Goal: Information Seeking & Learning: Learn about a topic

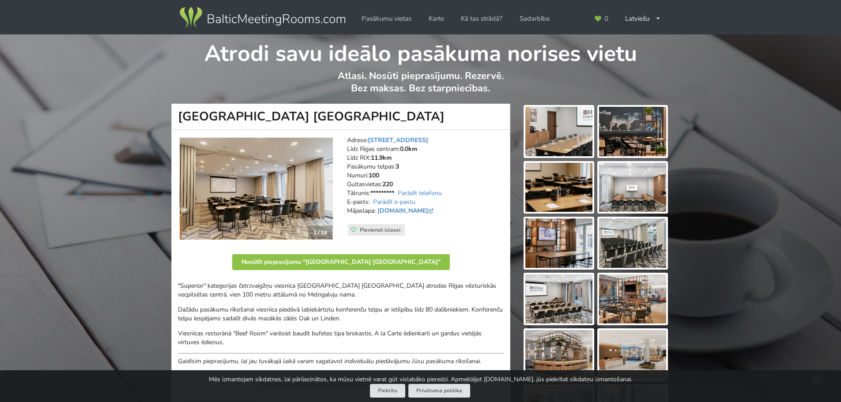
drag, startPoint x: 381, startPoint y: 114, endPoint x: 323, endPoint y: 115, distance: 58.7
click at [345, 118] on h1 "[GEOGRAPHIC_DATA] [GEOGRAPHIC_DATA]" at bounding box center [340, 117] width 339 height 26
click at [323, 115] on h1 "[GEOGRAPHIC_DATA] [GEOGRAPHIC_DATA]" at bounding box center [340, 117] width 339 height 26
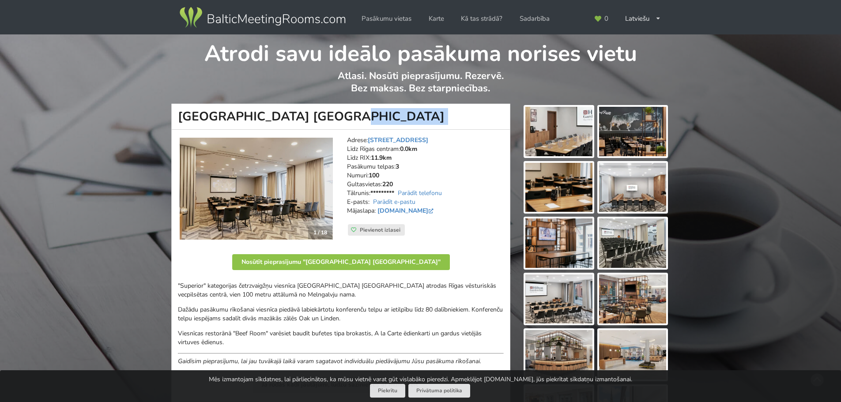
copy div "[GEOGRAPHIC_DATA] [GEOGRAPHIC_DATA]"
drag, startPoint x: 429, startPoint y: 138, endPoint x: 371, endPoint y: 143, distance: 58.0
click at [371, 143] on address "Adrese: Grēcinieku 25, Rīga Līdz Rīgas centram: 0.0km Līdz RIX: 11.9km Pasākumu…" at bounding box center [425, 180] width 157 height 88
copy link "Grēcinieku 25, Rīga"
click at [419, 210] on link "www.hilton.com" at bounding box center [406, 211] width 58 height 8
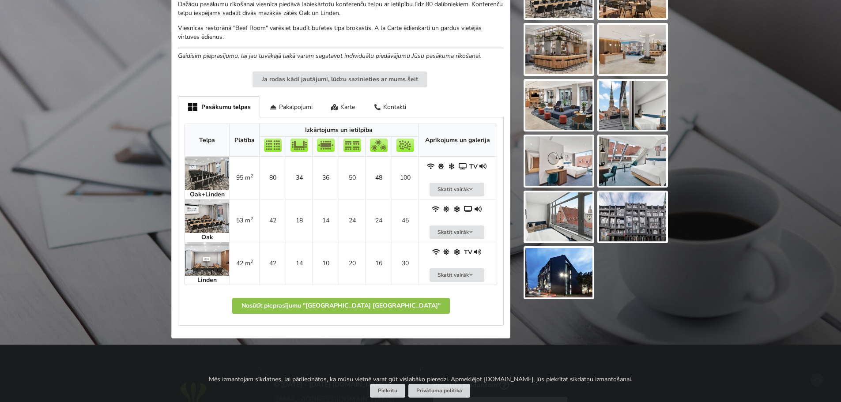
scroll to position [309, 0]
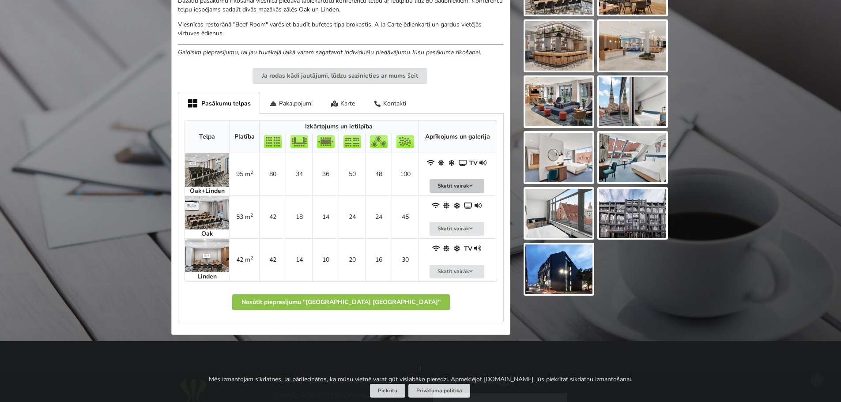
click at [449, 179] on button "Skatīt vairāk" at bounding box center [457, 186] width 55 height 14
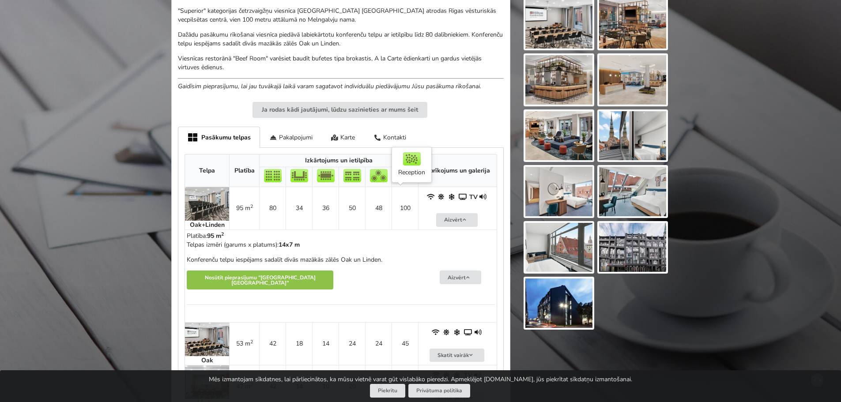
scroll to position [265, 0]
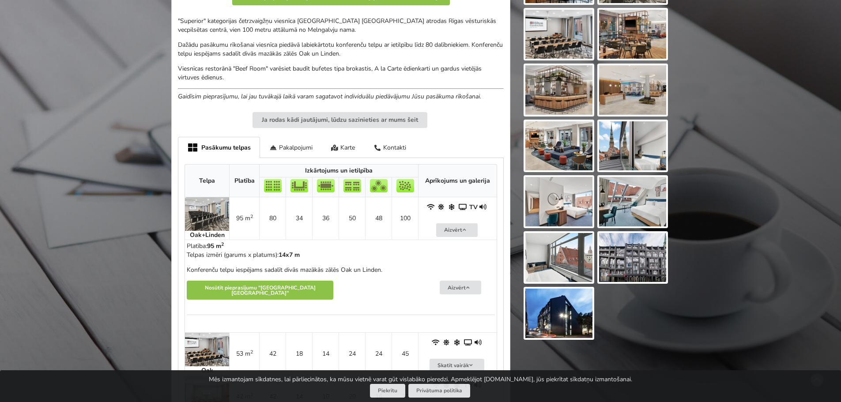
click at [206, 208] on img at bounding box center [207, 214] width 44 height 34
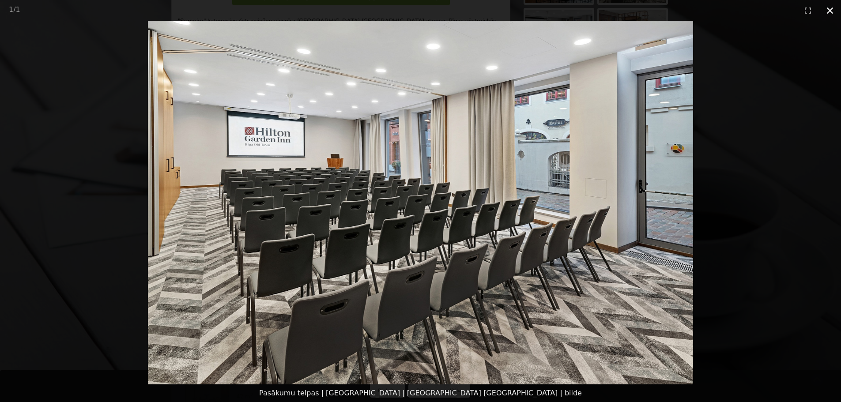
click at [829, 9] on button "Close gallery" at bounding box center [830, 10] width 22 height 21
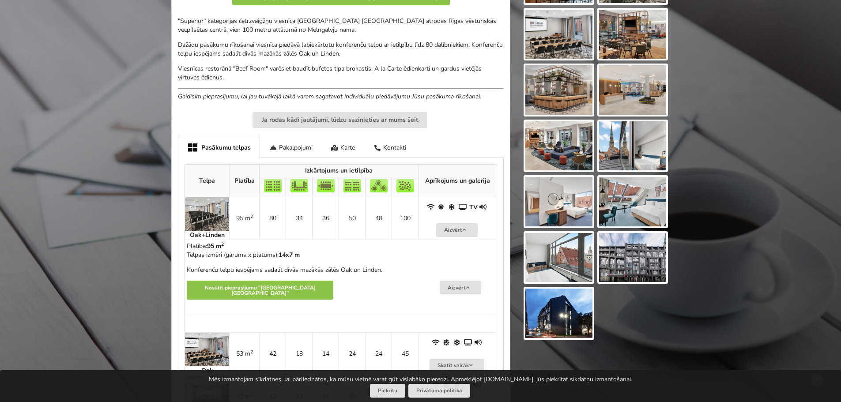
click at [612, 245] on img at bounding box center [632, 257] width 67 height 49
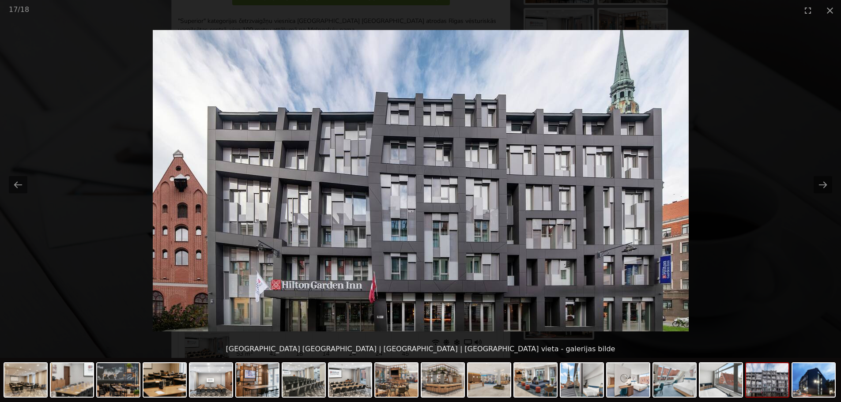
scroll to position [0, 0]
click at [836, 8] on button "Close gallery" at bounding box center [830, 10] width 22 height 21
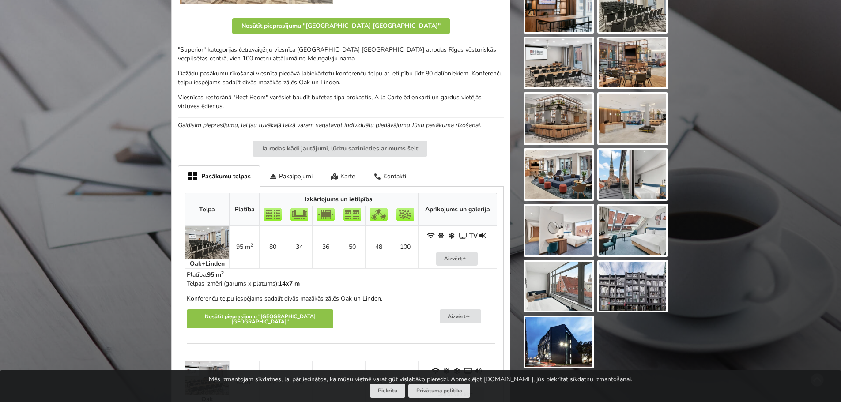
scroll to position [221, 0]
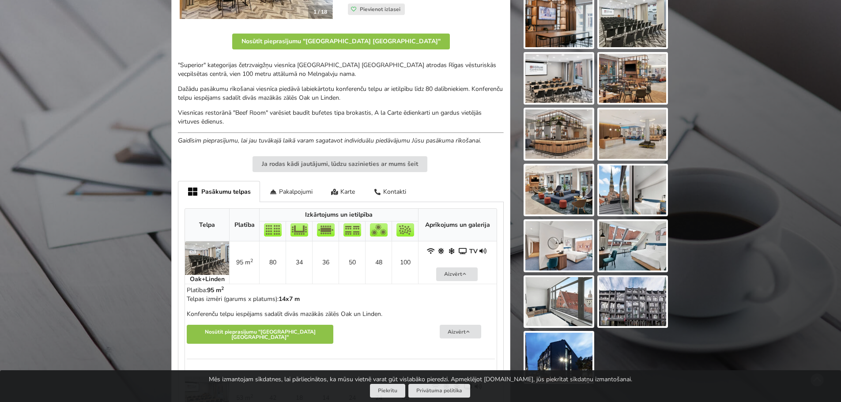
click at [566, 86] on img at bounding box center [558, 78] width 67 height 49
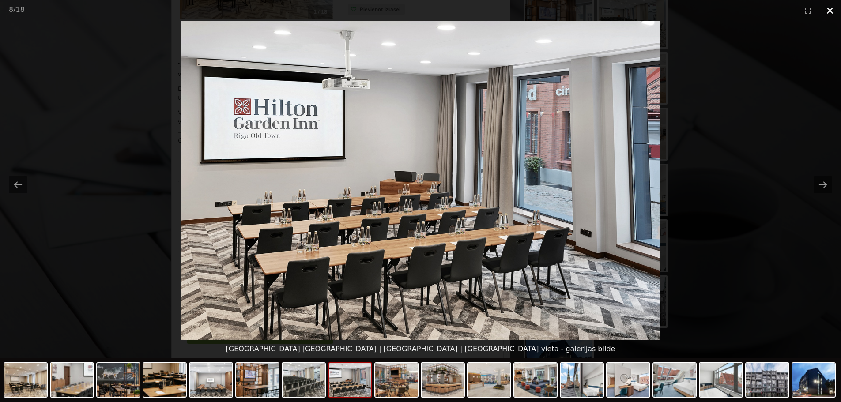
click at [832, 13] on button "Close gallery" at bounding box center [830, 10] width 22 height 21
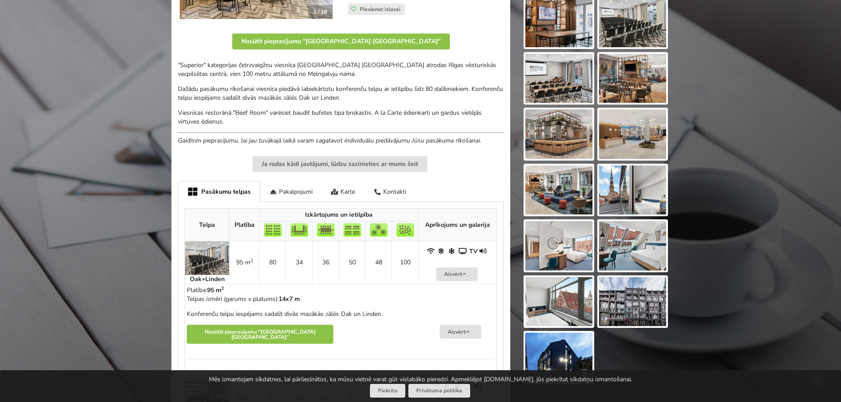
click at [214, 252] on img at bounding box center [207, 258] width 44 height 34
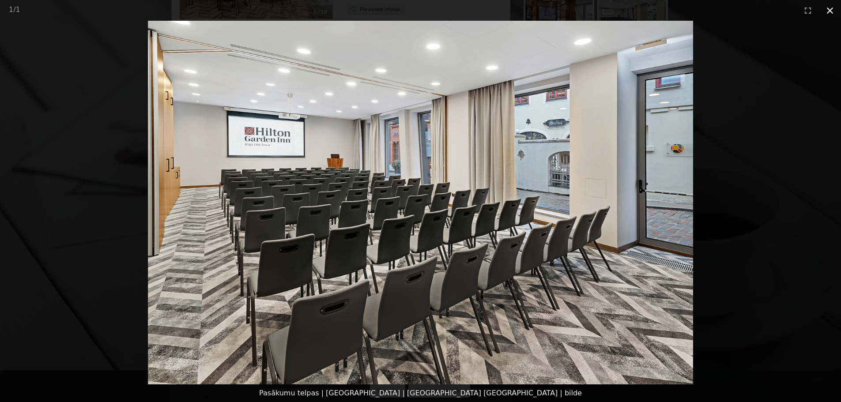
click at [830, 13] on button "Close gallery" at bounding box center [830, 10] width 22 height 21
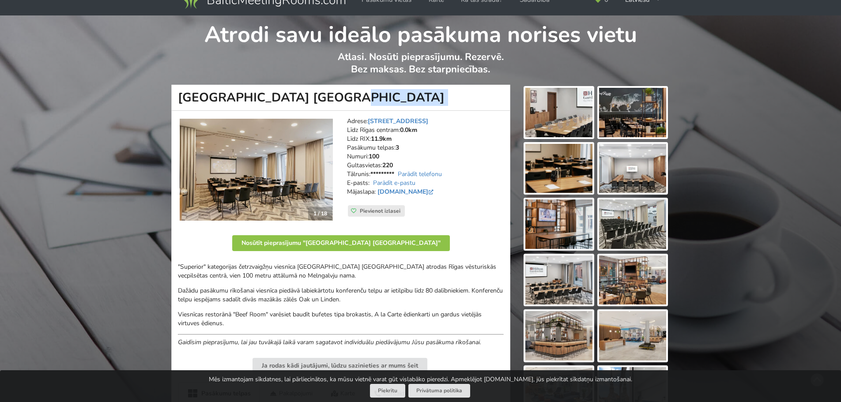
scroll to position [0, 0]
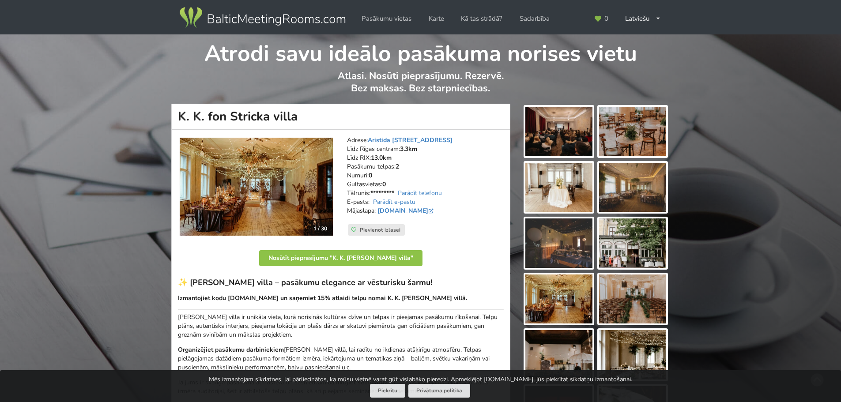
click at [289, 114] on h1 "K. K. fon Stricka villa" at bounding box center [340, 117] width 339 height 26
drag, startPoint x: 301, startPoint y: 116, endPoint x: 176, endPoint y: 115, distance: 125.4
click at [176, 115] on h1 "K. K. fon Stricka villa" at bounding box center [340, 117] width 339 height 26
copy h1 "K. K. fon Stricka villa"
click at [572, 131] on img at bounding box center [558, 131] width 67 height 49
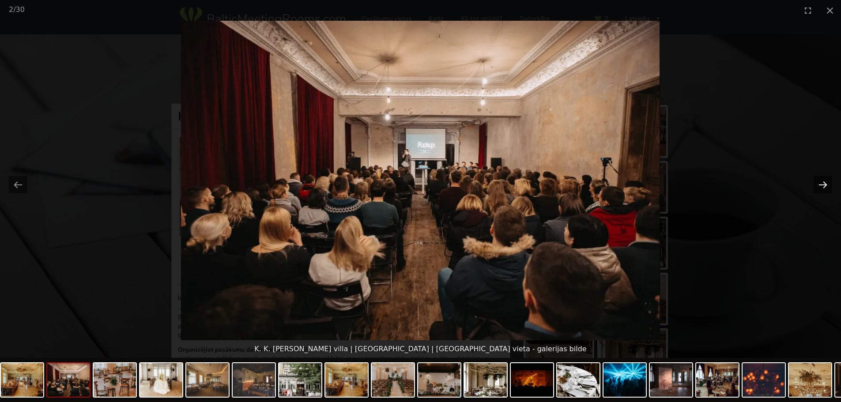
click at [825, 181] on button "Next slide" at bounding box center [823, 184] width 19 height 17
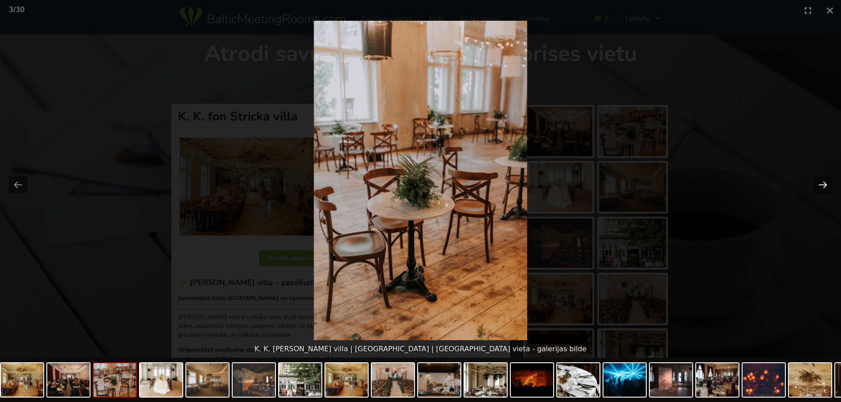
click at [825, 181] on button "Next slide" at bounding box center [823, 184] width 19 height 17
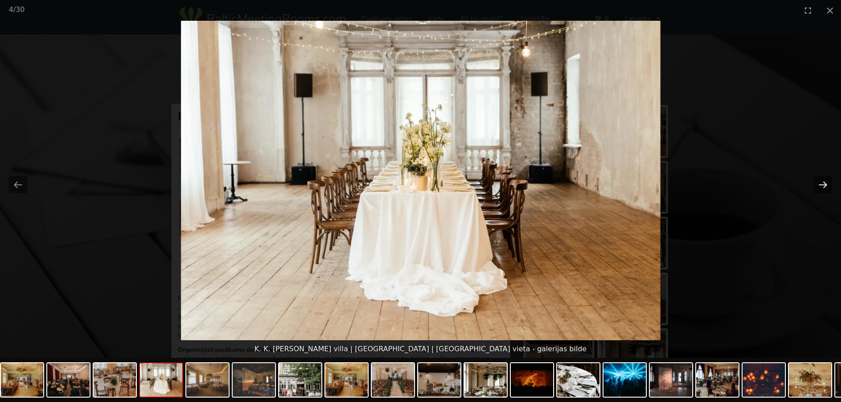
click at [825, 181] on button "Next slide" at bounding box center [823, 184] width 19 height 17
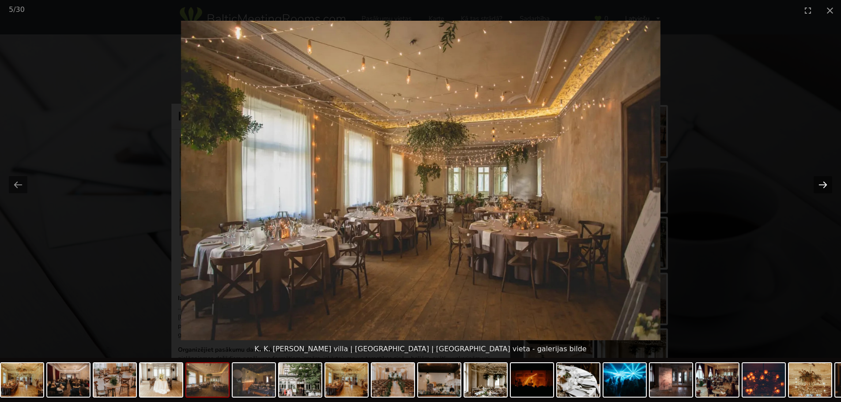
click at [825, 181] on button "Next slide" at bounding box center [823, 184] width 19 height 17
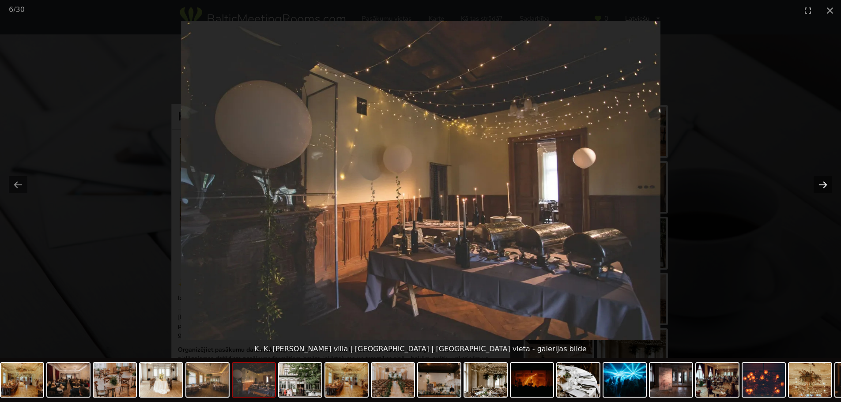
click at [825, 181] on button "Next slide" at bounding box center [823, 184] width 19 height 17
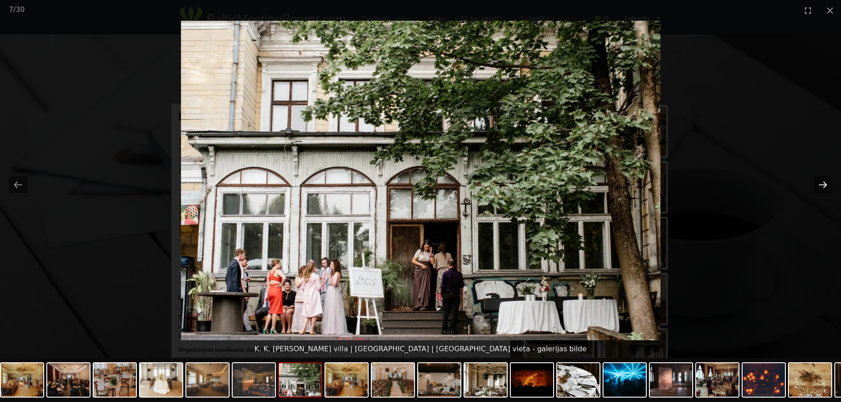
click at [825, 181] on button "Next slide" at bounding box center [823, 184] width 19 height 17
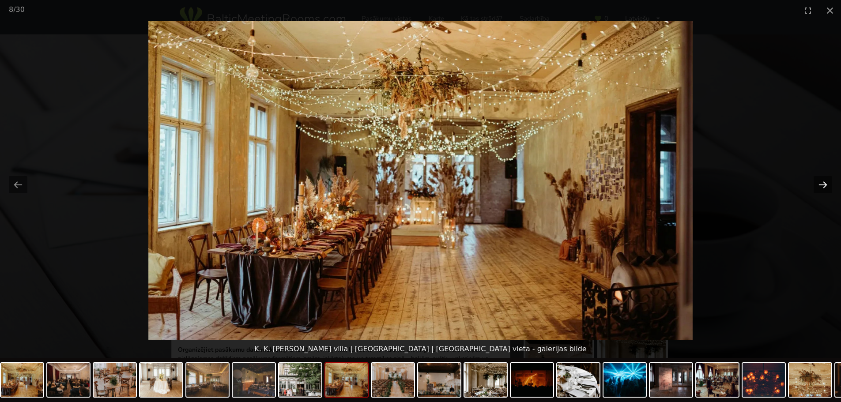
click at [825, 181] on button "Next slide" at bounding box center [823, 184] width 19 height 17
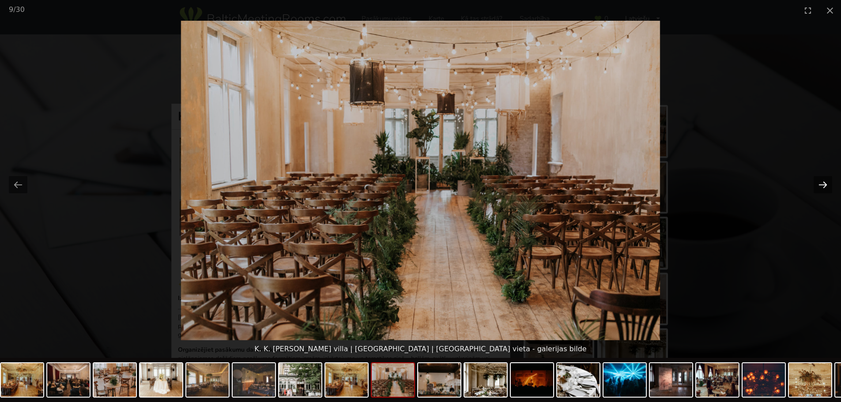
click at [825, 181] on button "Next slide" at bounding box center [823, 184] width 19 height 17
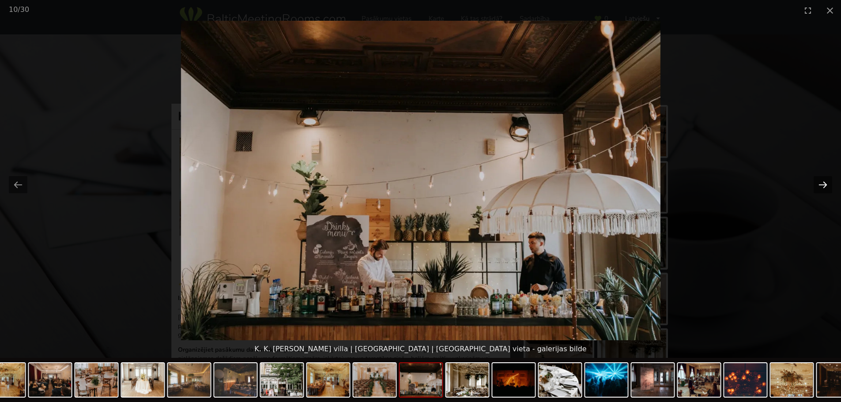
click at [825, 181] on button "Next slide" at bounding box center [823, 184] width 19 height 17
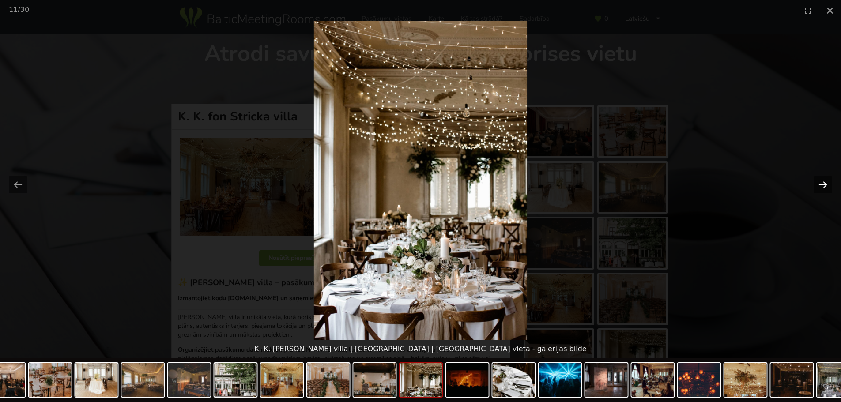
click at [825, 181] on button "Next slide" at bounding box center [823, 184] width 19 height 17
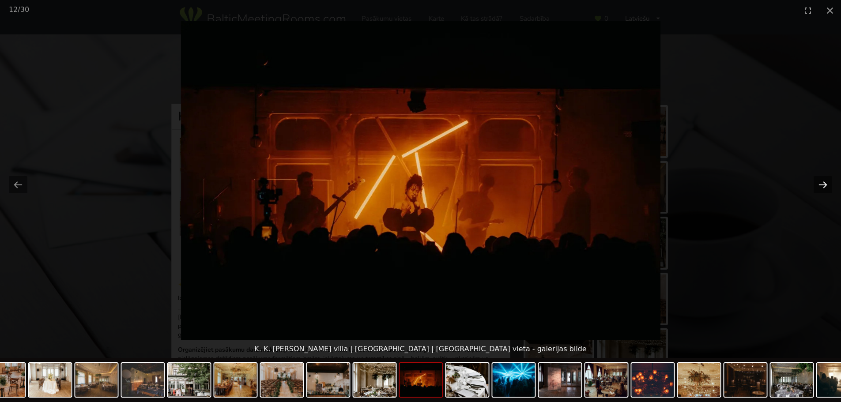
click at [825, 181] on button "Next slide" at bounding box center [823, 184] width 19 height 17
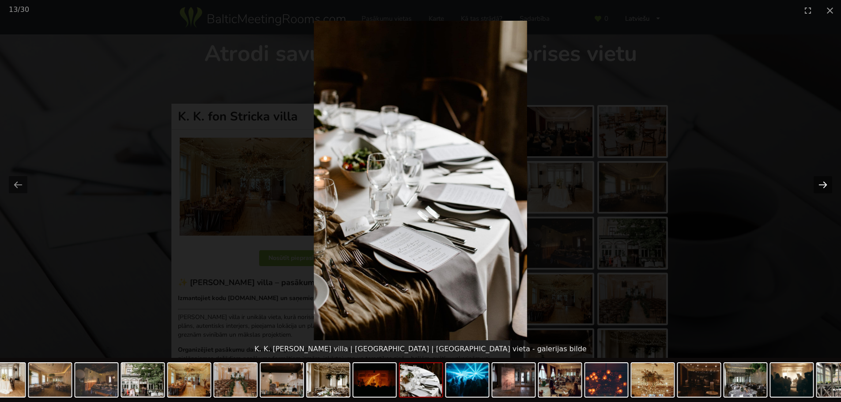
click at [825, 181] on button "Next slide" at bounding box center [823, 184] width 19 height 17
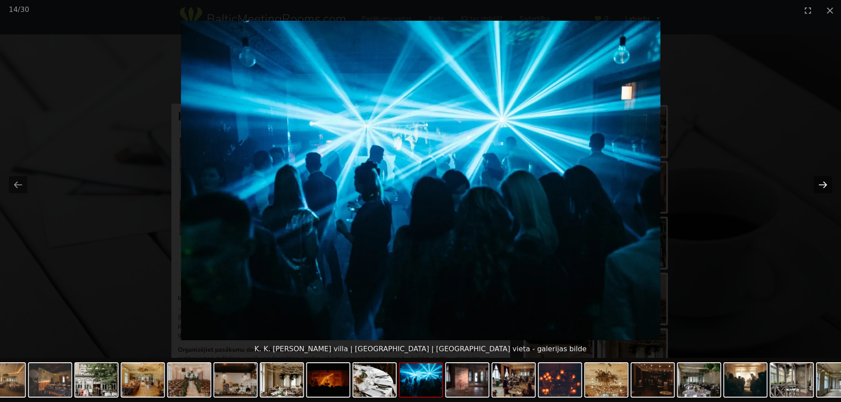
click at [825, 181] on button "Next slide" at bounding box center [823, 184] width 19 height 17
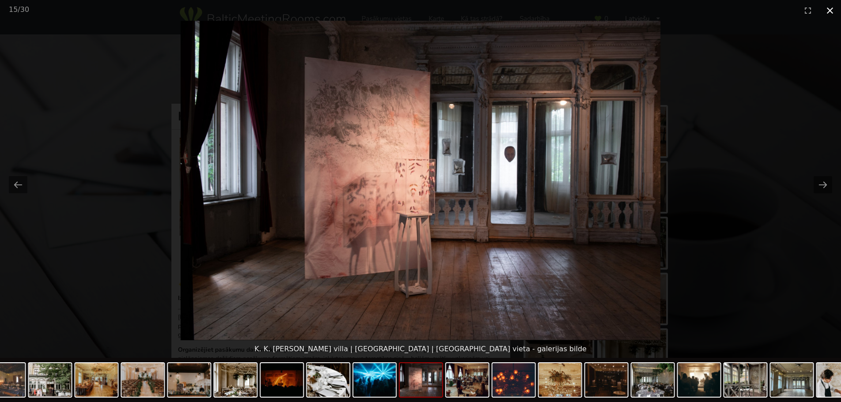
click at [829, 14] on button "Close gallery" at bounding box center [830, 10] width 22 height 21
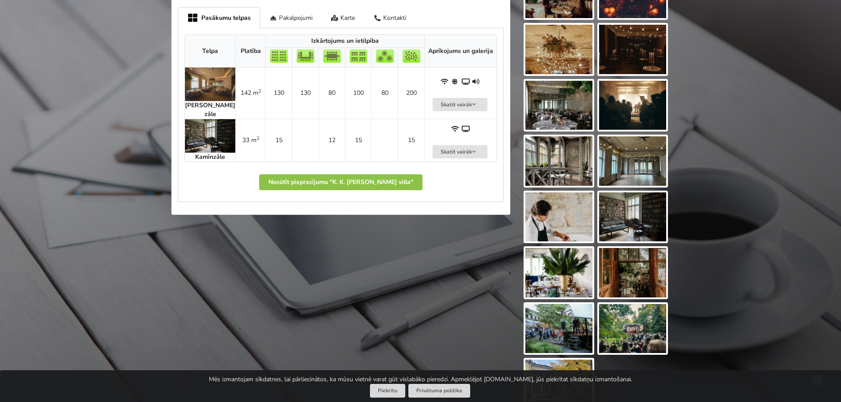
scroll to position [530, 0]
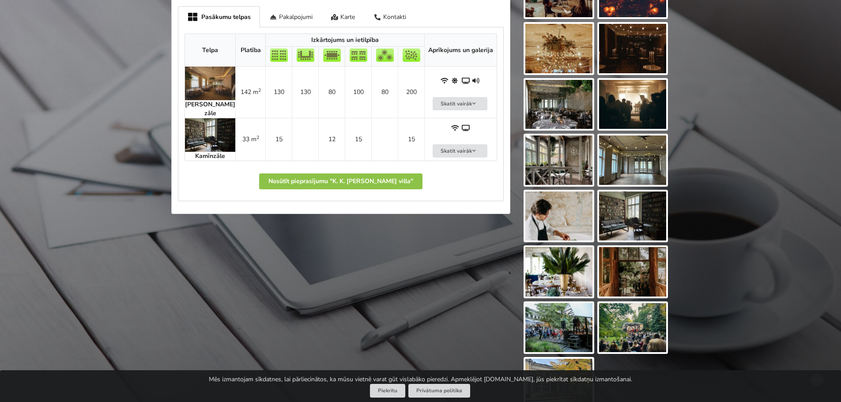
click at [635, 219] on img at bounding box center [632, 216] width 67 height 49
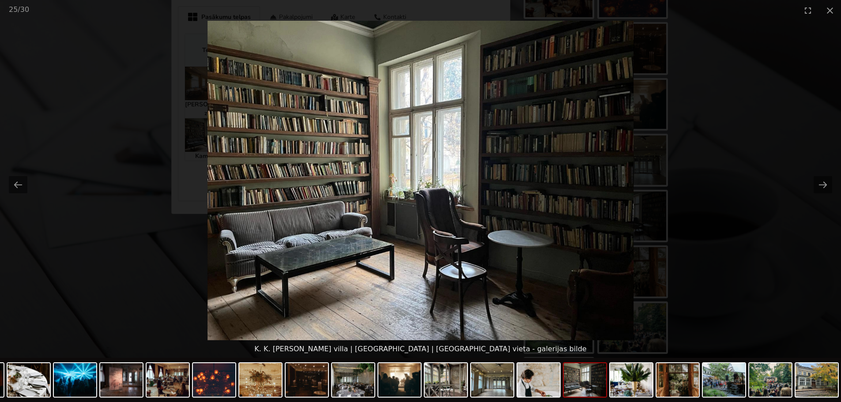
scroll to position [0, 0]
click at [823, 8] on button "Close gallery" at bounding box center [830, 10] width 22 height 21
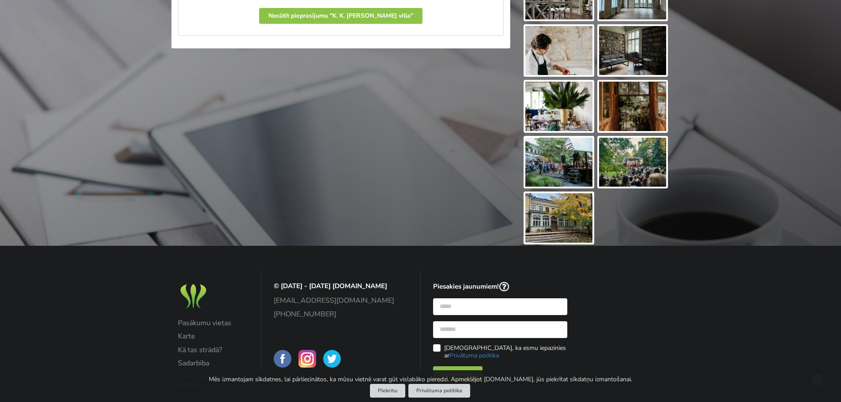
scroll to position [706, 0]
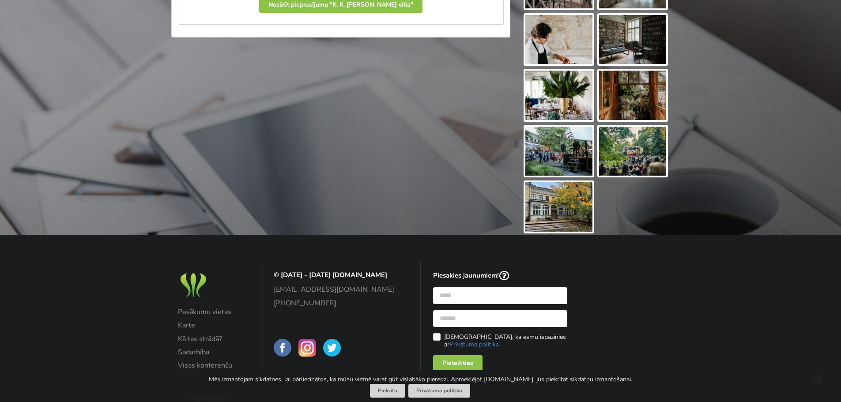
click at [565, 211] on img at bounding box center [558, 206] width 67 height 49
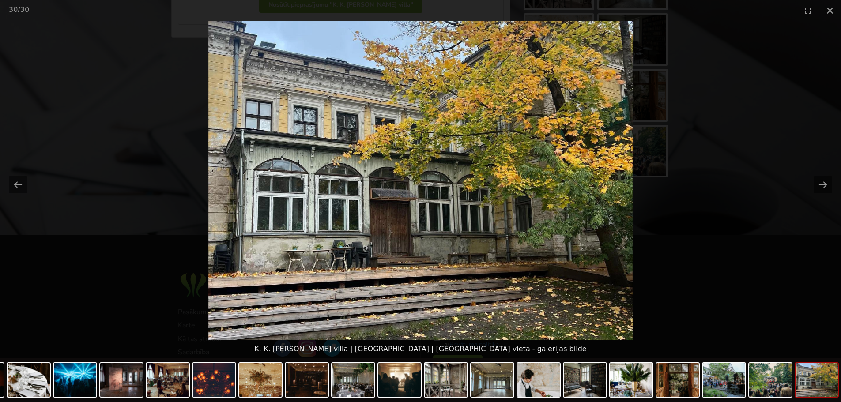
scroll to position [0, 0]
drag, startPoint x: 499, startPoint y: 184, endPoint x: 736, endPoint y: 146, distance: 240.5
click at [736, 146] on picture at bounding box center [420, 181] width 841 height 320
click at [494, 373] on img at bounding box center [492, 380] width 42 height 34
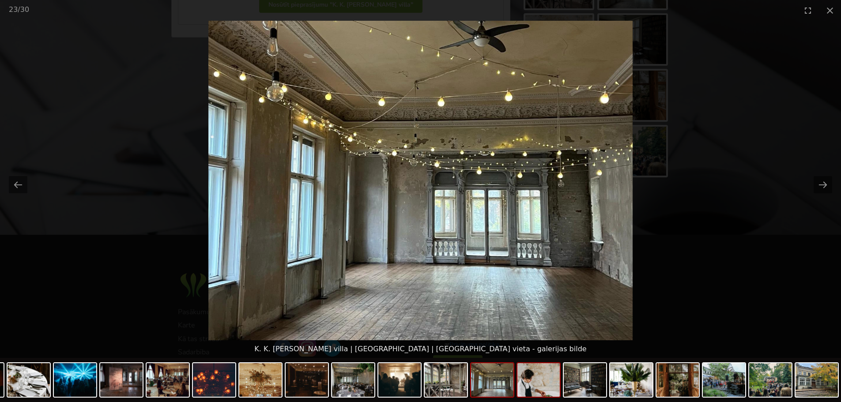
click at [533, 379] on img at bounding box center [538, 380] width 42 height 34
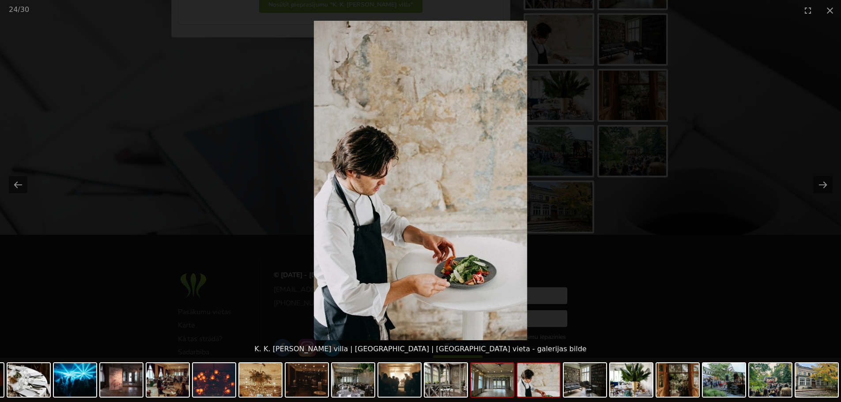
click at [492, 381] on img at bounding box center [492, 380] width 42 height 34
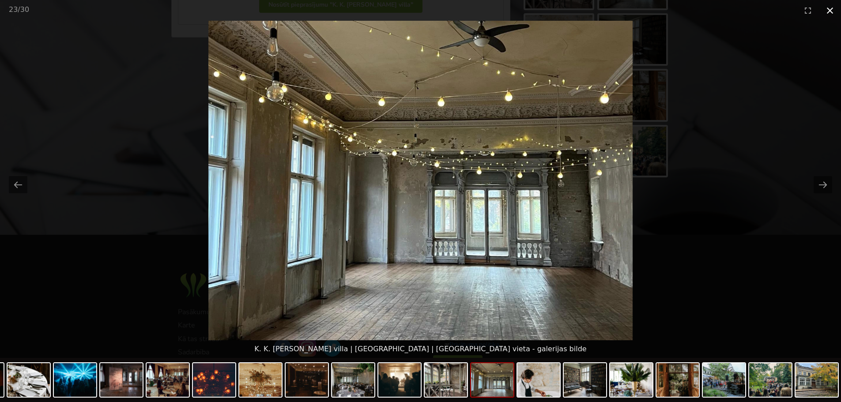
click at [825, 6] on button "Close gallery" at bounding box center [830, 10] width 22 height 21
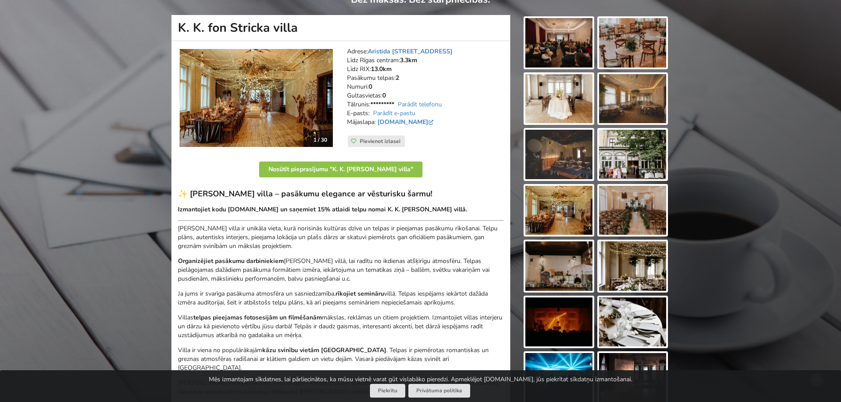
scroll to position [88, 0]
click at [411, 121] on link "[DOMAIN_NAME]" at bounding box center [406, 122] width 58 height 8
